Goal: Transaction & Acquisition: Purchase product/service

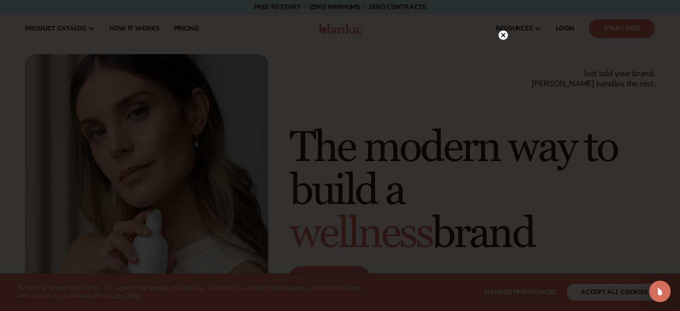
click at [501, 35] on circle at bounding box center [502, 34] width 9 height 9
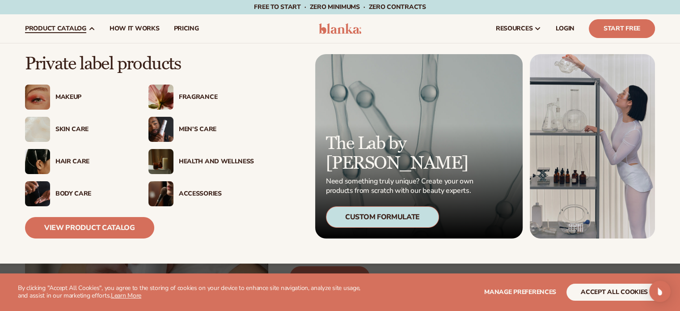
click at [185, 99] on div "Fragrance" at bounding box center [216, 97] width 75 height 8
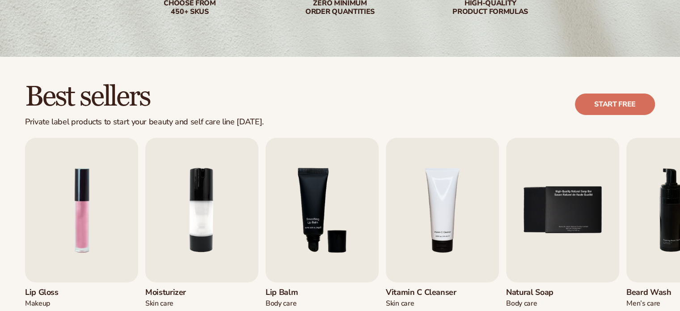
scroll to position [268, 0]
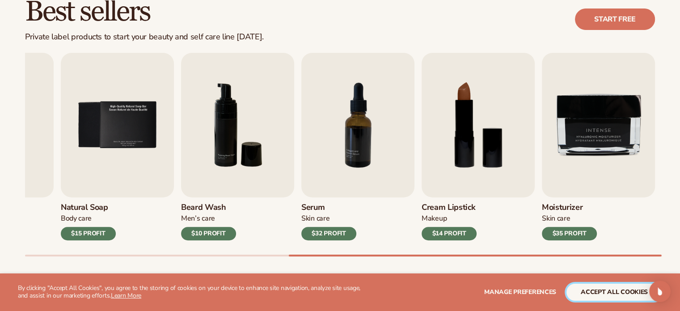
click at [608, 289] on button "accept all cookies" at bounding box center [614, 291] width 96 height 17
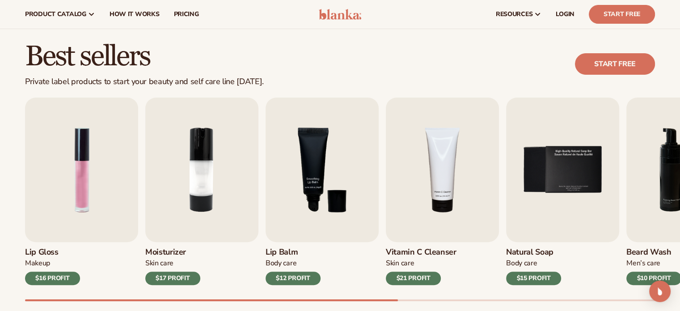
scroll to position [0, 0]
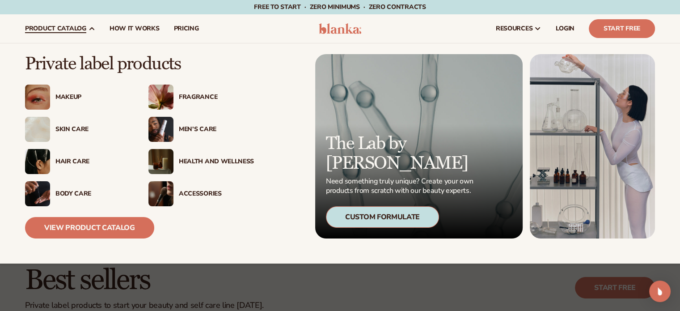
click at [172, 98] on img at bounding box center [160, 96] width 25 height 25
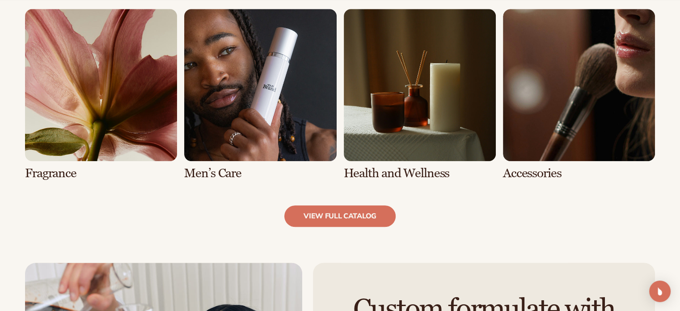
click at [126, 97] on link "5 / 8" at bounding box center [101, 94] width 152 height 171
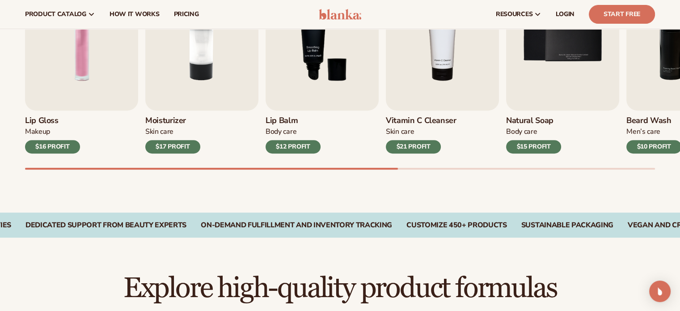
scroll to position [134, 0]
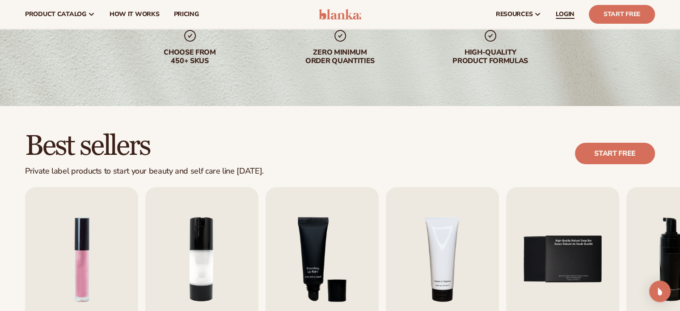
click at [565, 8] on link "LOGIN" at bounding box center [564, 14] width 33 height 29
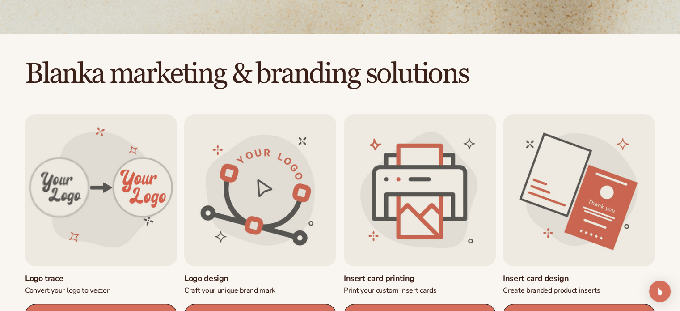
scroll to position [223, 0]
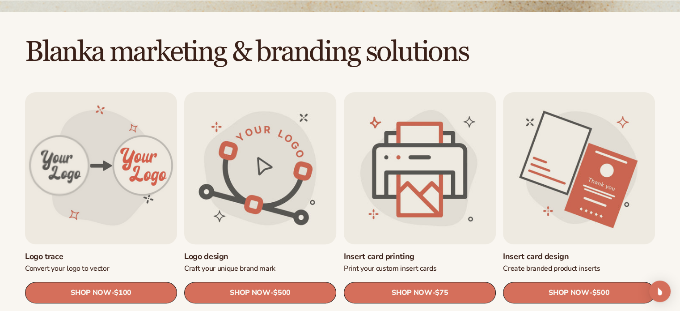
click at [266, 251] on link "Logo design" at bounding box center [260, 256] width 152 height 10
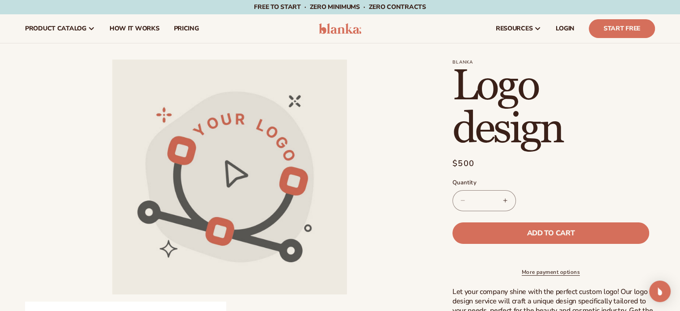
click at [529, 276] on link "More payment options" at bounding box center [550, 272] width 197 height 8
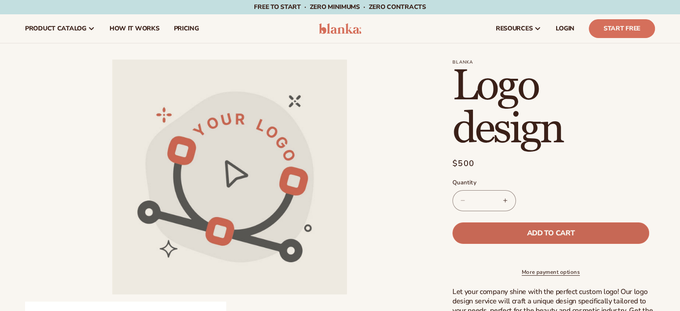
scroll to position [1, 0]
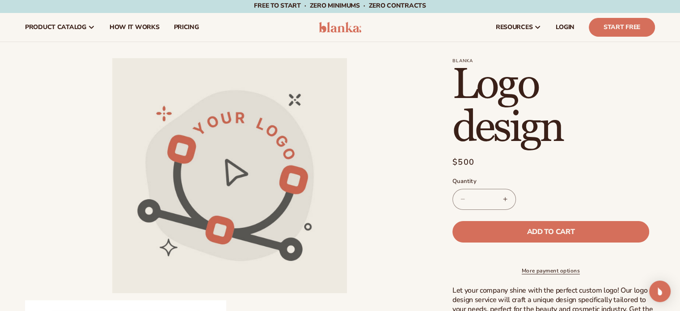
click at [454, 253] on shop-pay-wallet-button at bounding box center [453, 253] width 2 height 10
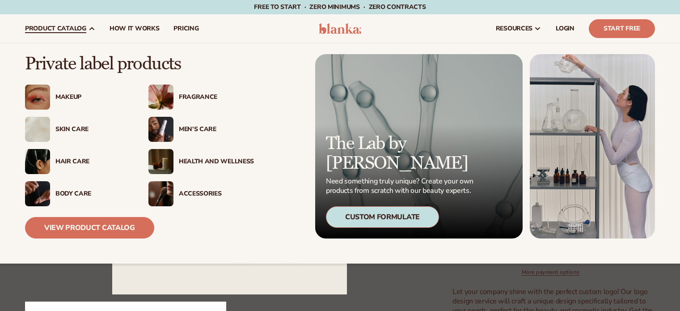
scroll to position [1, 0]
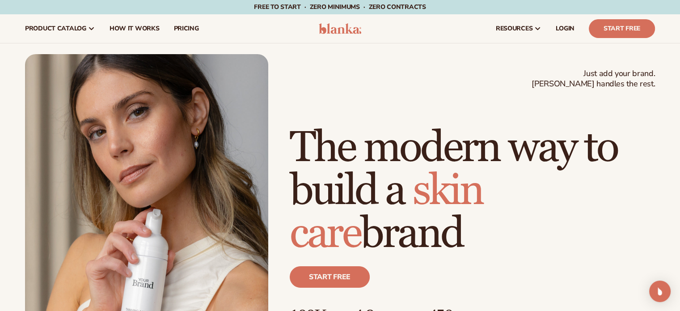
click at [299, 117] on div "Just add your brand. Blanka handles the rest. beauty,[MEDICAL_DATA],wellness,ma…" at bounding box center [340, 207] width 630 height 306
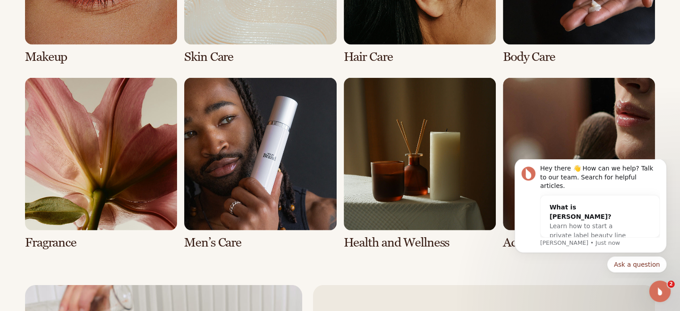
scroll to position [1859, 0]
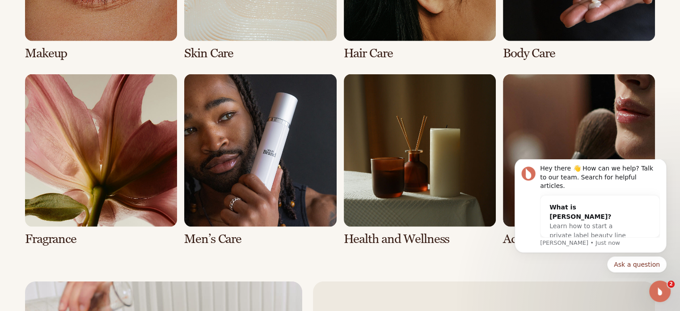
click at [93, 167] on link "5 / 8" at bounding box center [101, 159] width 152 height 171
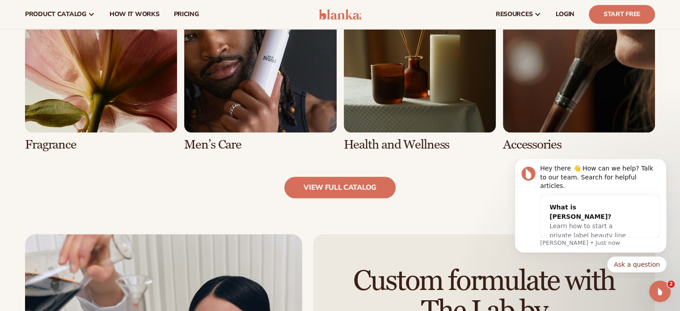
scroll to position [876, 0]
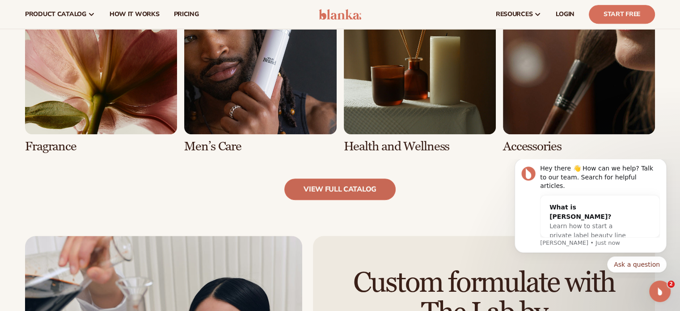
click at [341, 192] on link "view full catalog" at bounding box center [339, 188] width 111 height 21
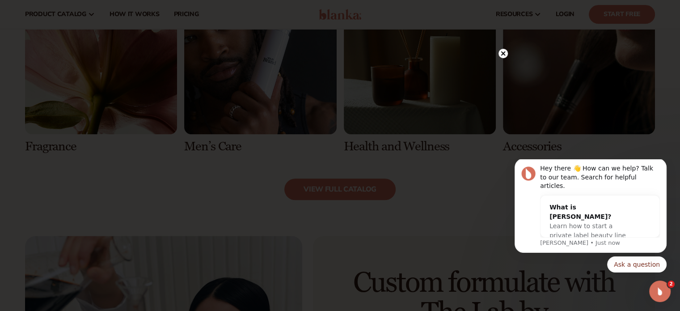
click at [508, 52] on div at bounding box center [340, 155] width 680 height 311
click at [503, 53] on icon at bounding box center [502, 53] width 4 height 4
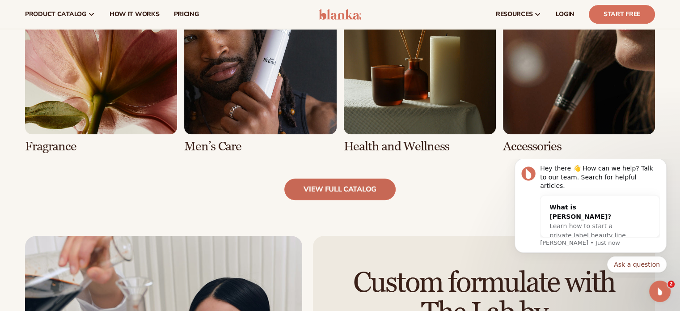
click at [373, 189] on link "view full catalog" at bounding box center [339, 188] width 111 height 21
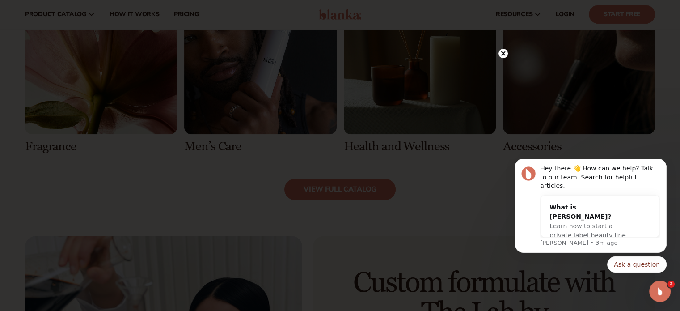
click at [502, 54] on icon at bounding box center [502, 53] width 4 height 4
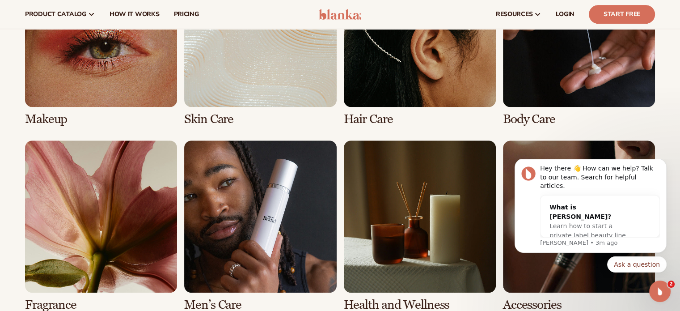
scroll to position [715, 0]
